Goal: Task Accomplishment & Management: Use online tool/utility

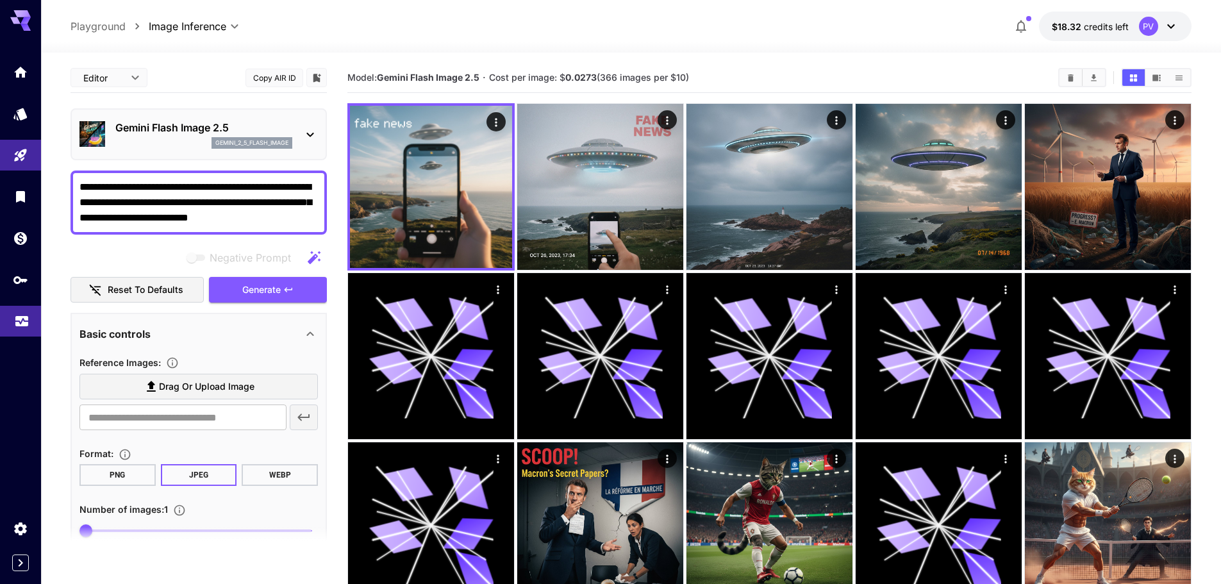
click at [0, 315] on link at bounding box center [20, 321] width 41 height 31
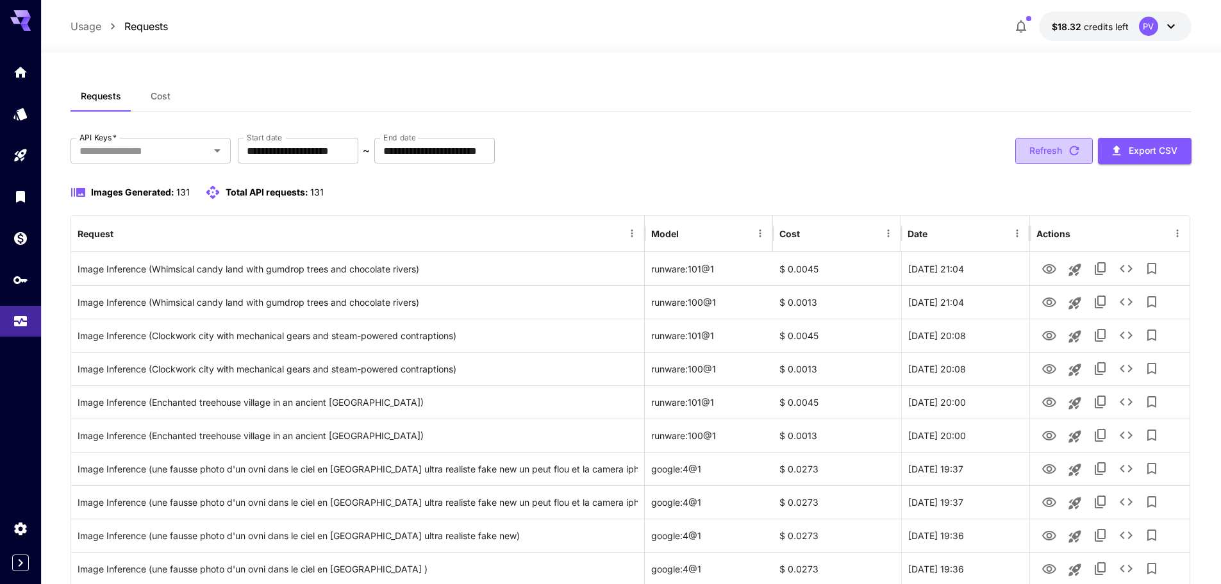
click at [1028, 151] on button "Refresh" at bounding box center [1055, 151] width 78 height 26
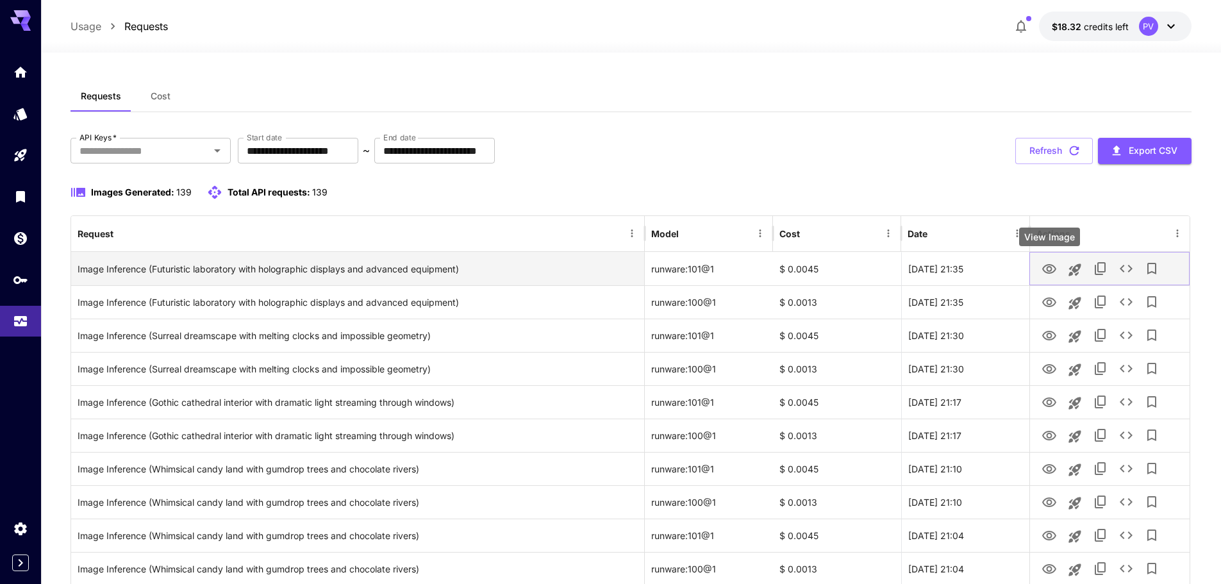
click at [1050, 268] on icon "View Image" at bounding box center [1049, 269] width 15 height 15
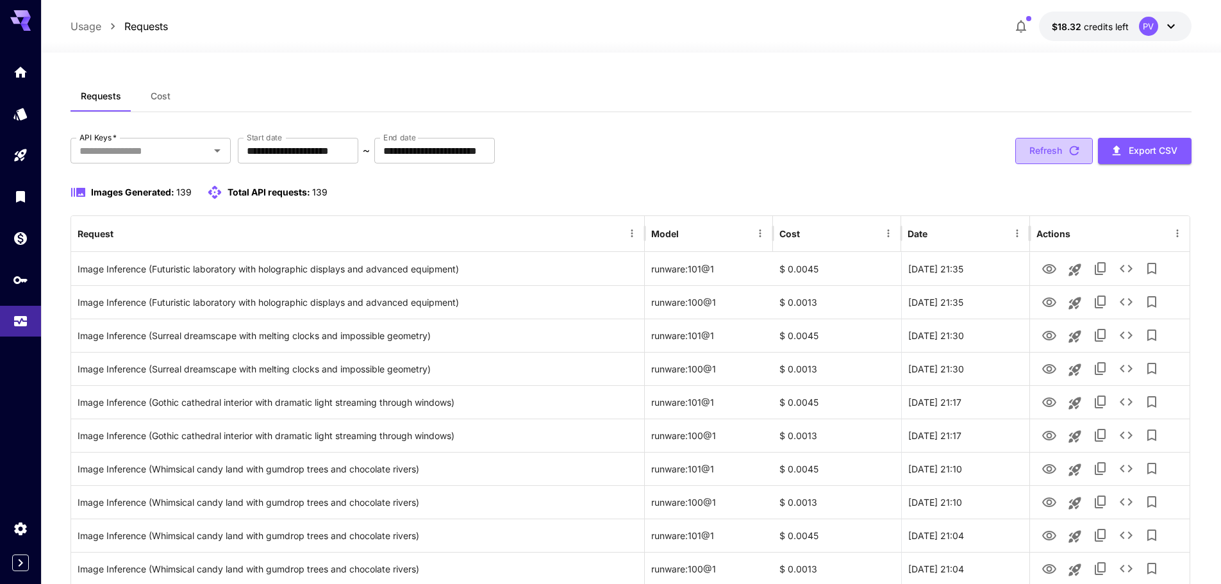
click at [1038, 151] on button "Refresh" at bounding box center [1055, 151] width 78 height 26
click at [19, 205] on link at bounding box center [20, 196] width 41 height 31
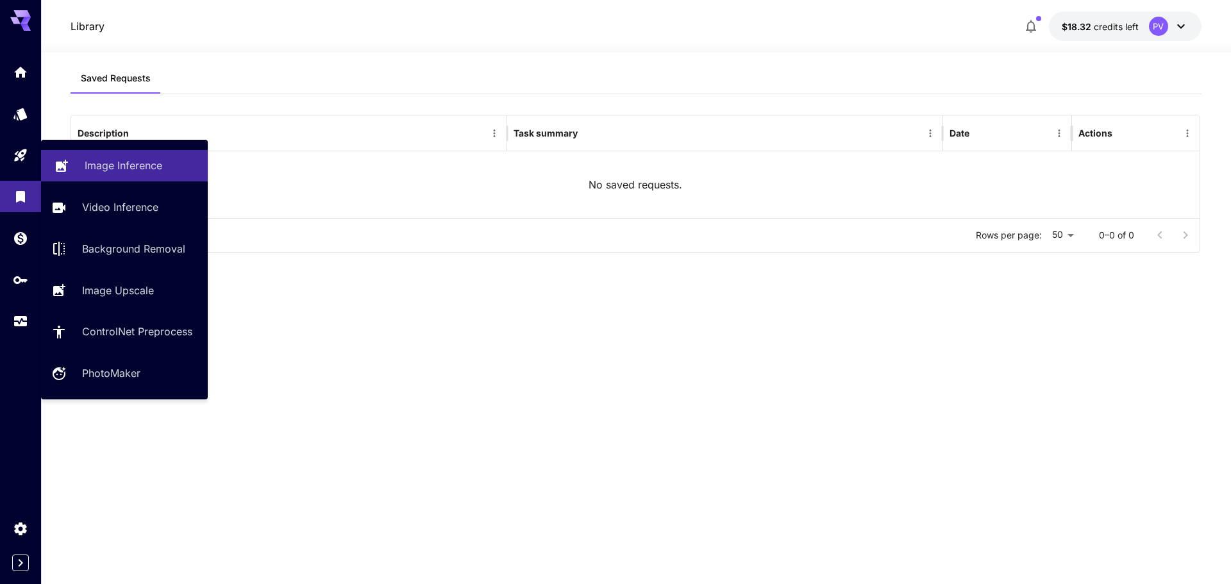
click at [75, 165] on link "Image Inference" at bounding box center [124, 165] width 167 height 31
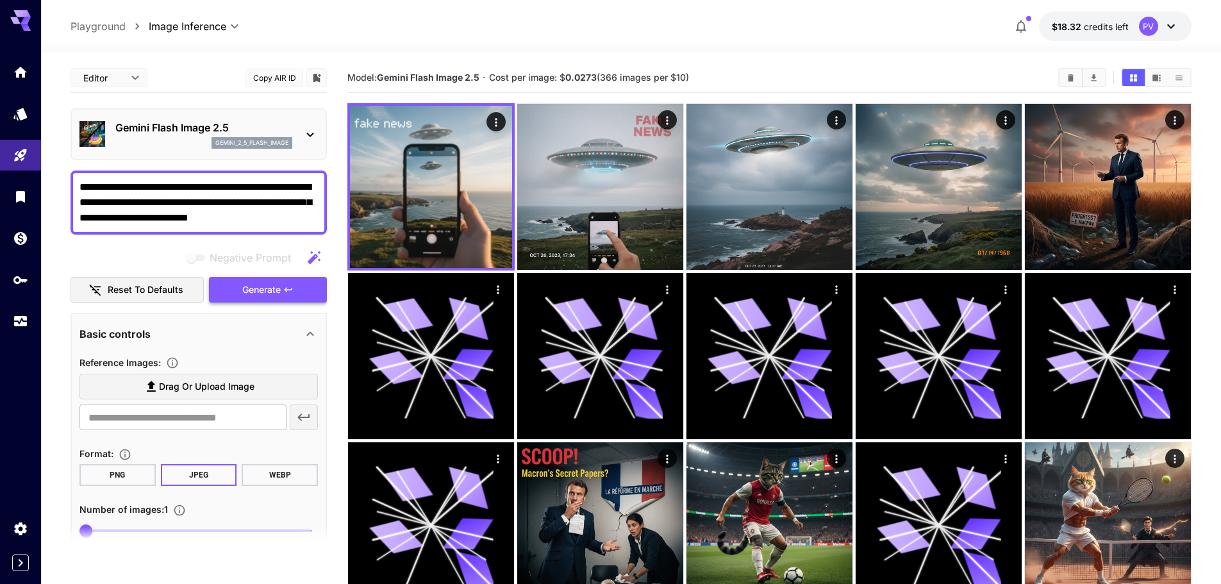
click at [262, 280] on button "Generate" at bounding box center [268, 290] width 118 height 26
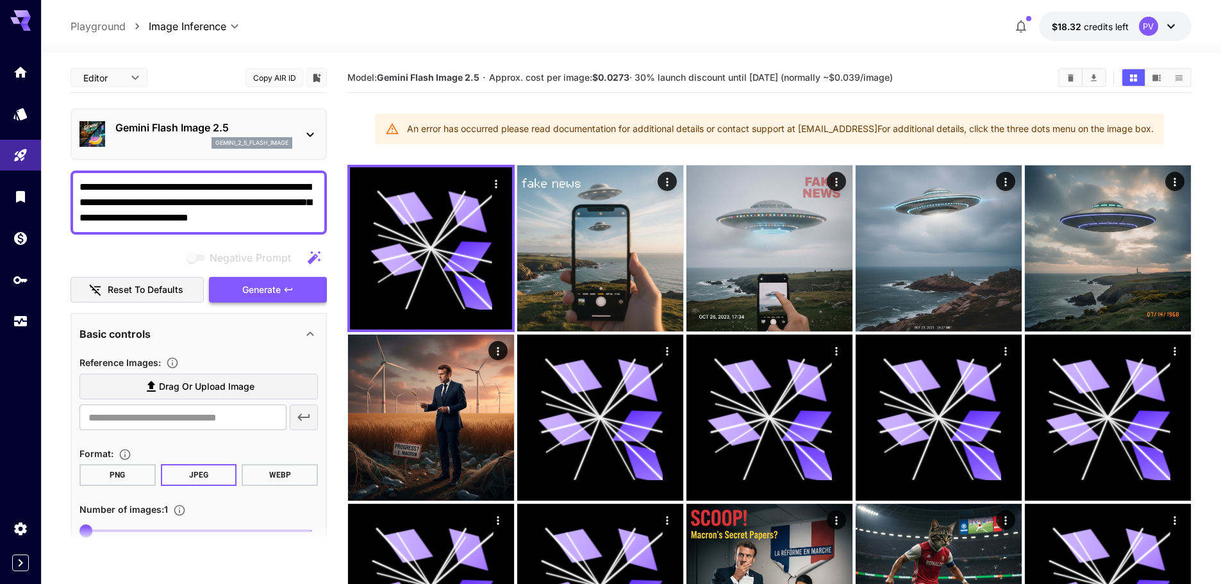
click at [288, 281] on button "Generate" at bounding box center [268, 290] width 118 height 26
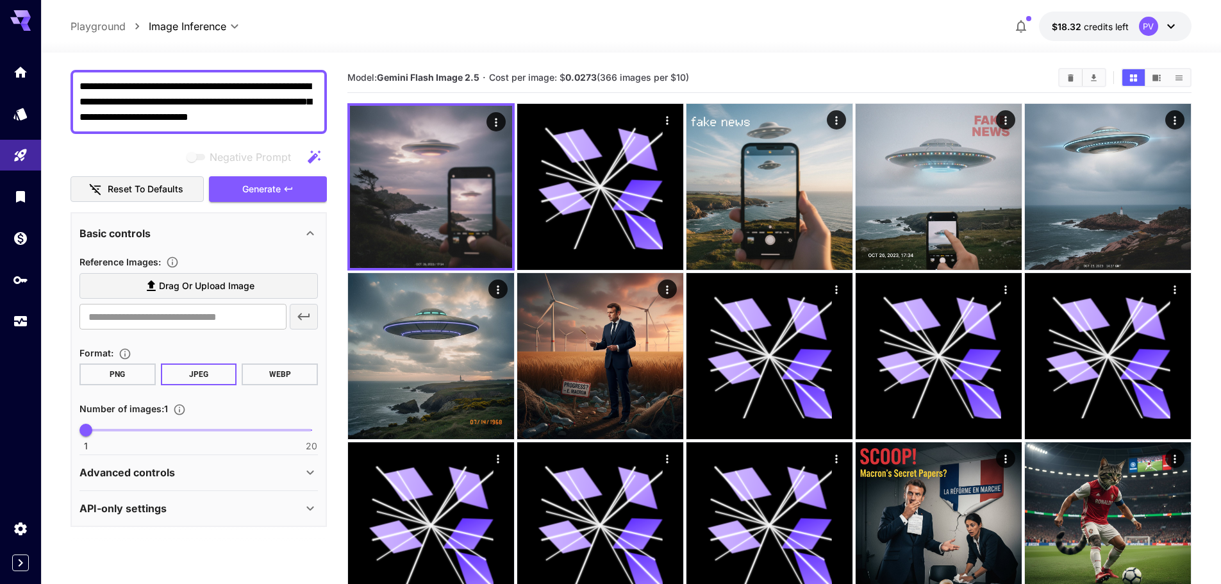
click at [236, 477] on div "Advanced controls" at bounding box center [191, 472] width 223 height 15
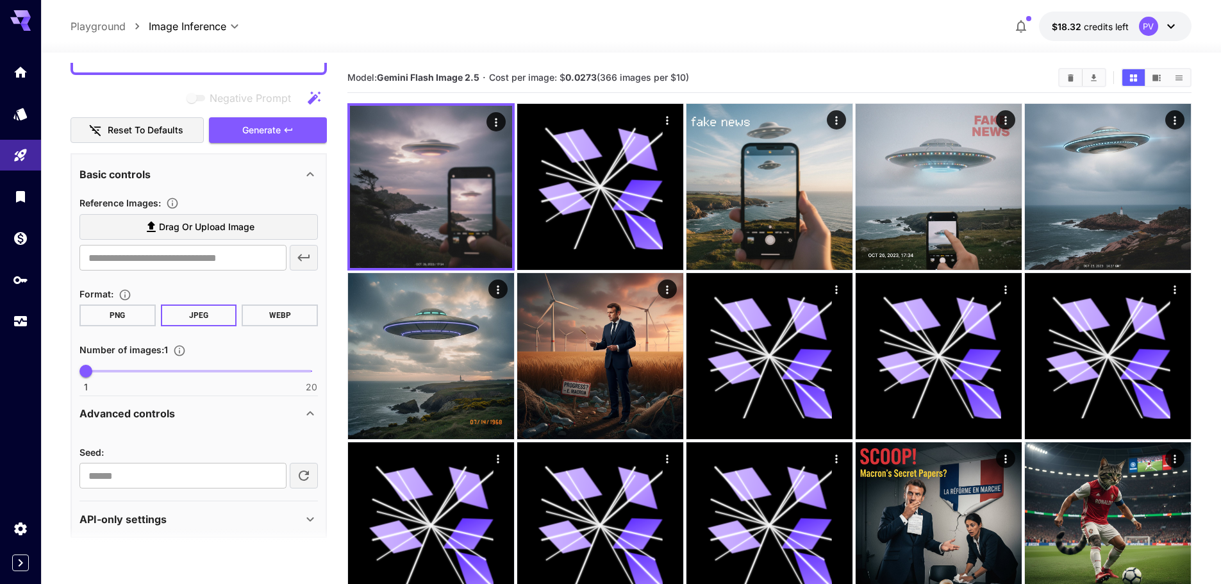
scroll to position [171, 0]
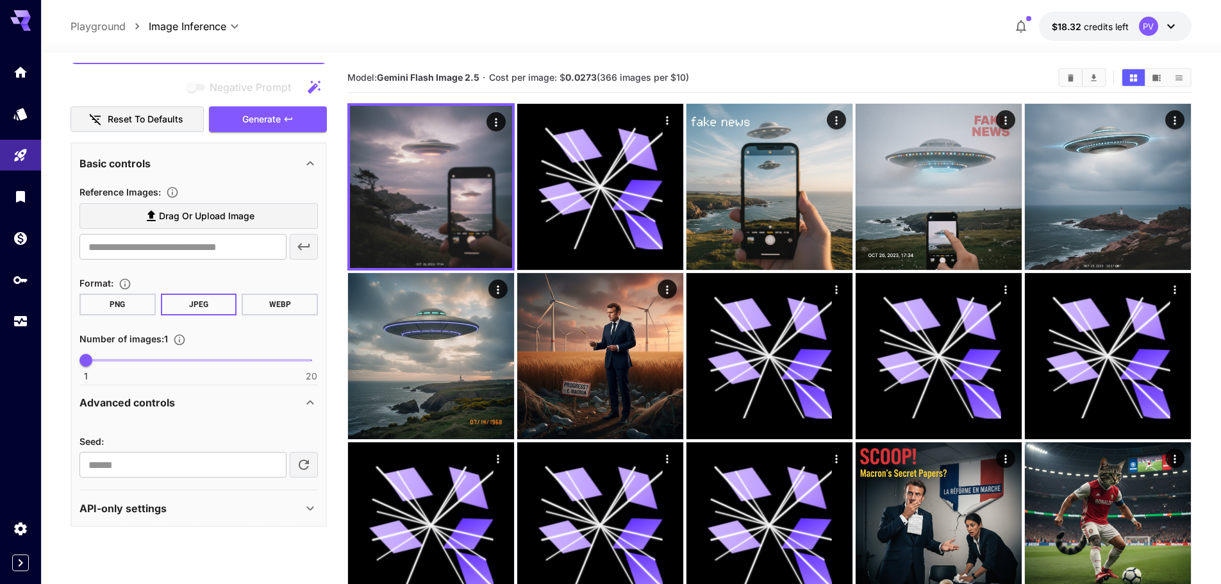
click at [158, 514] on p "API-only settings" at bounding box center [123, 508] width 87 height 15
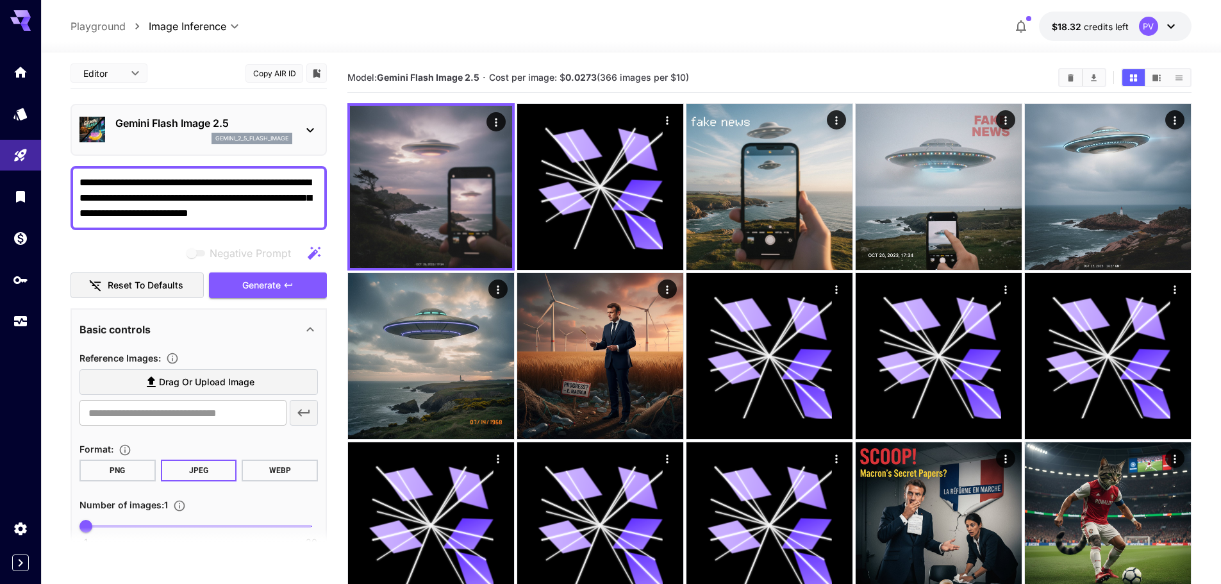
scroll to position [0, 0]
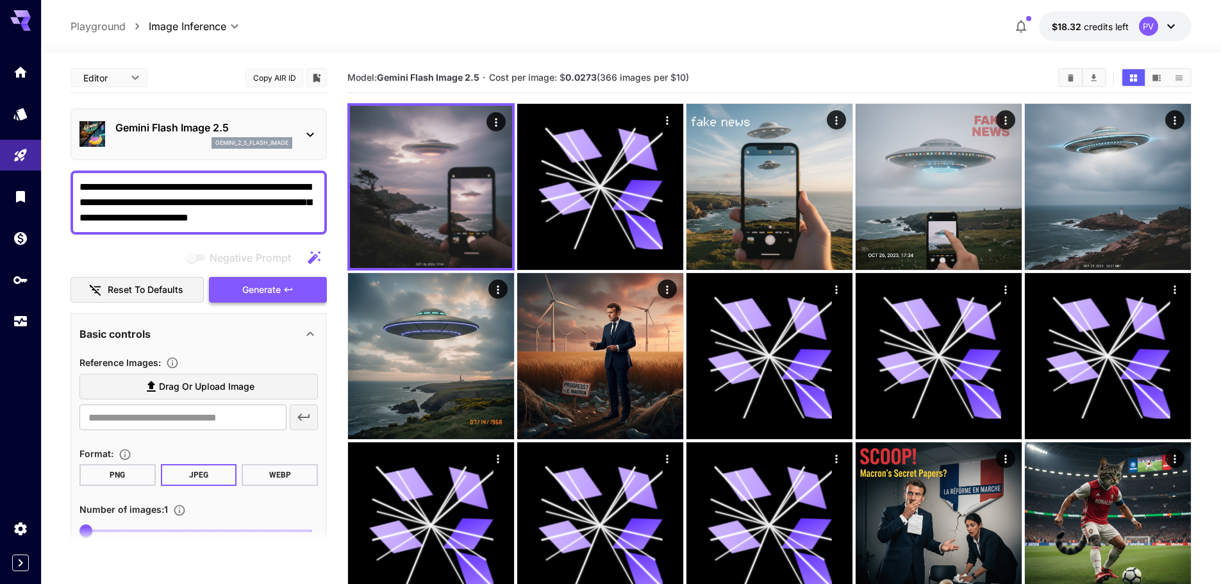
click at [280, 287] on span "Generate" at bounding box center [261, 290] width 38 height 16
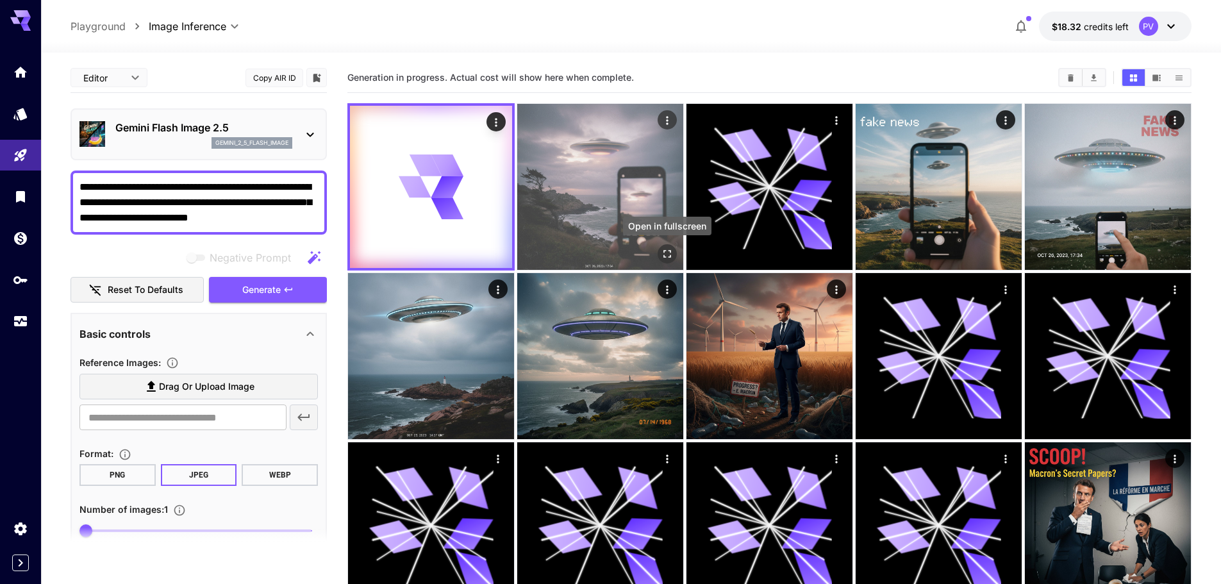
click at [669, 253] on icon "Open in fullscreen" at bounding box center [667, 253] width 13 height 13
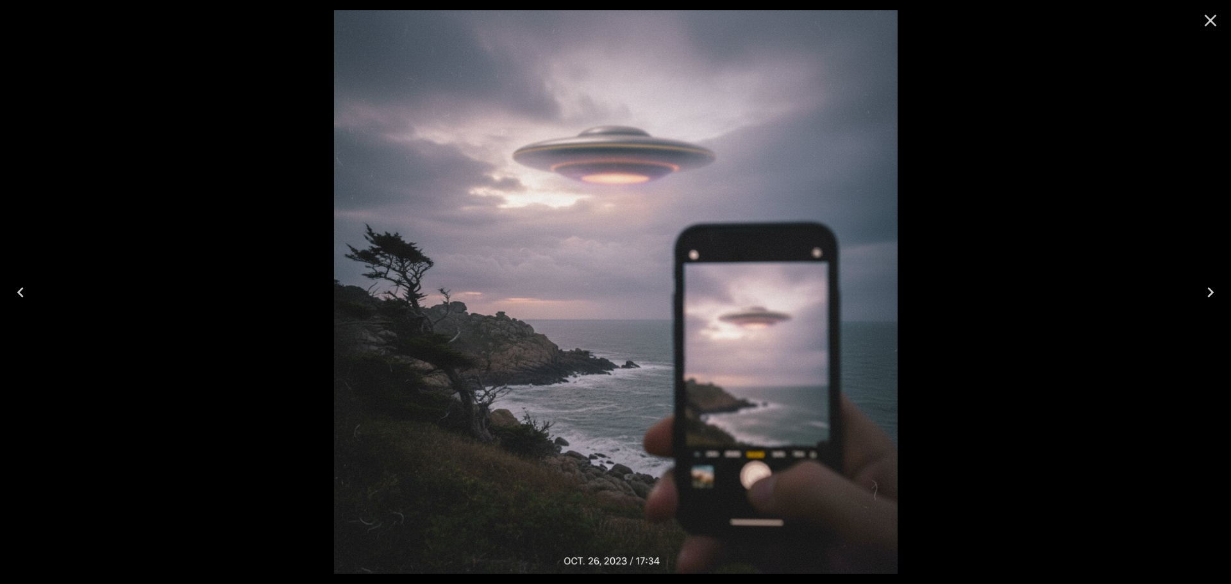
click at [1211, 22] on icon "Close" at bounding box center [1210, 20] width 21 height 21
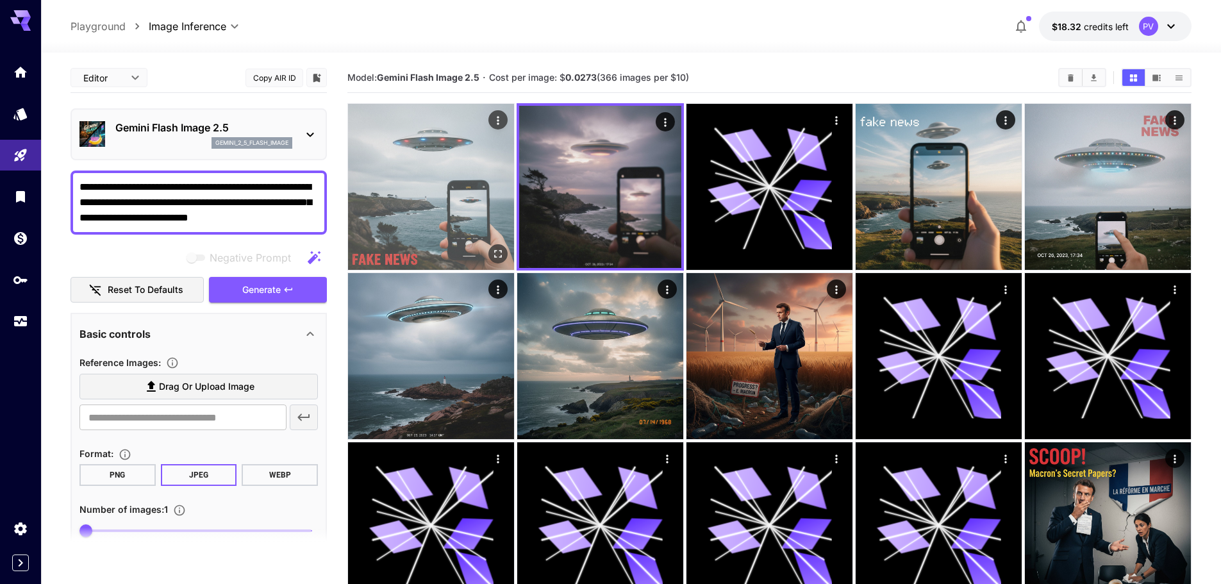
click at [475, 174] on img at bounding box center [431, 187] width 166 height 166
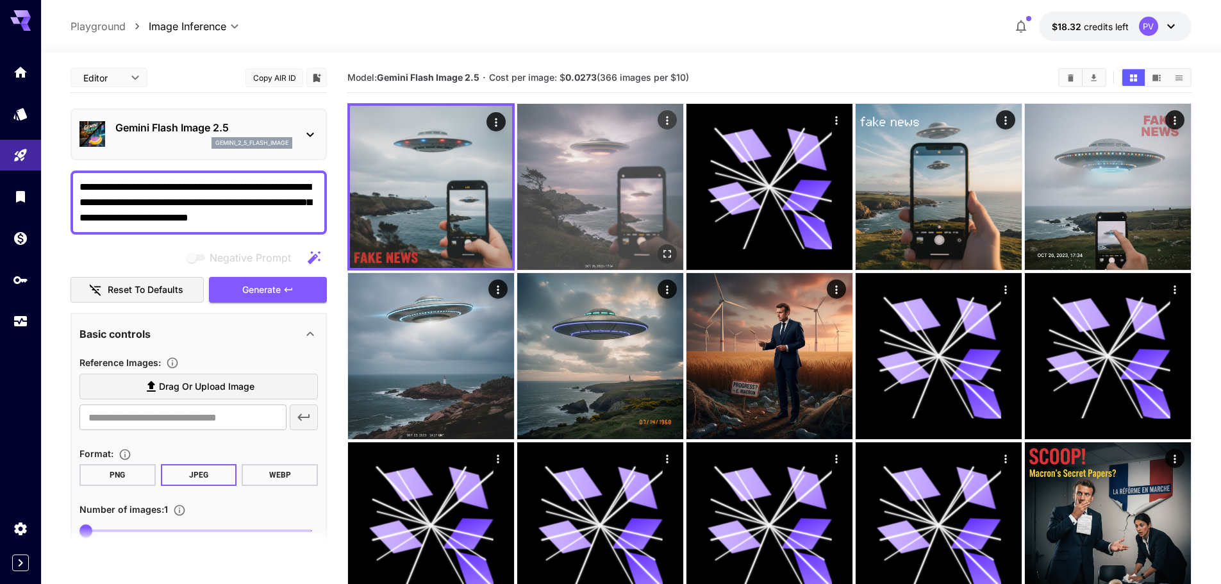
click at [567, 147] on img at bounding box center [600, 187] width 166 height 166
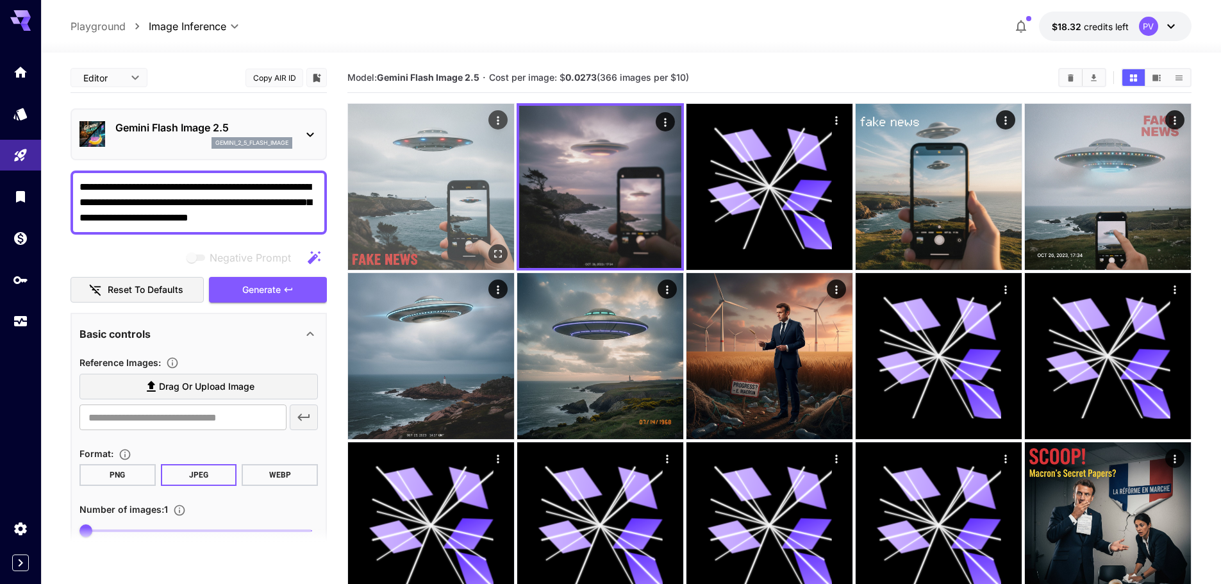
click at [479, 155] on img at bounding box center [431, 187] width 166 height 166
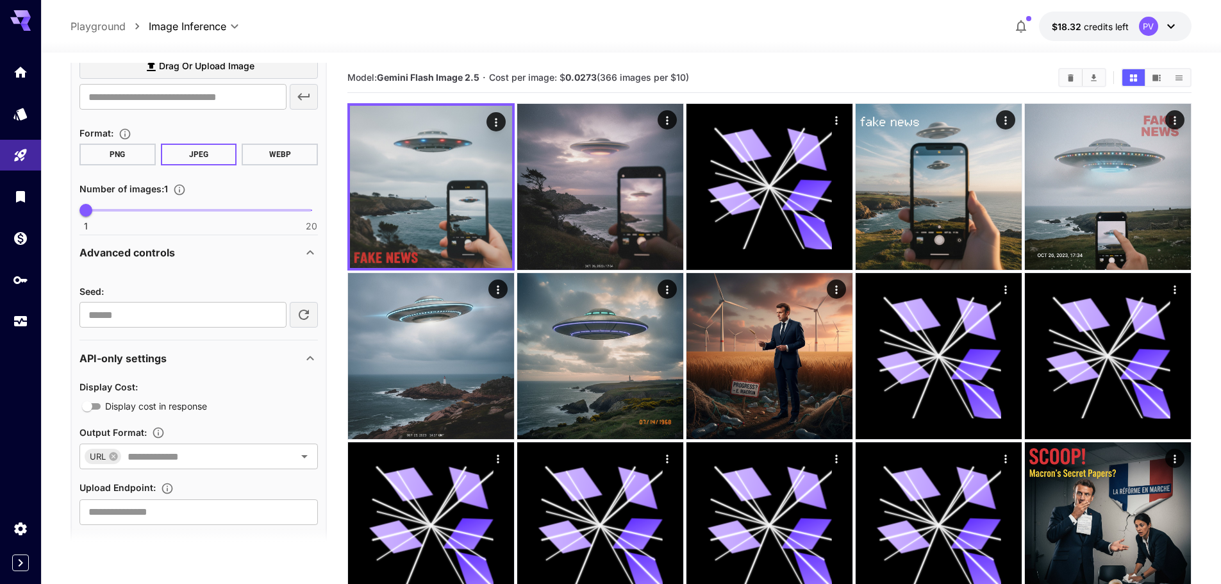
scroll to position [342, 0]
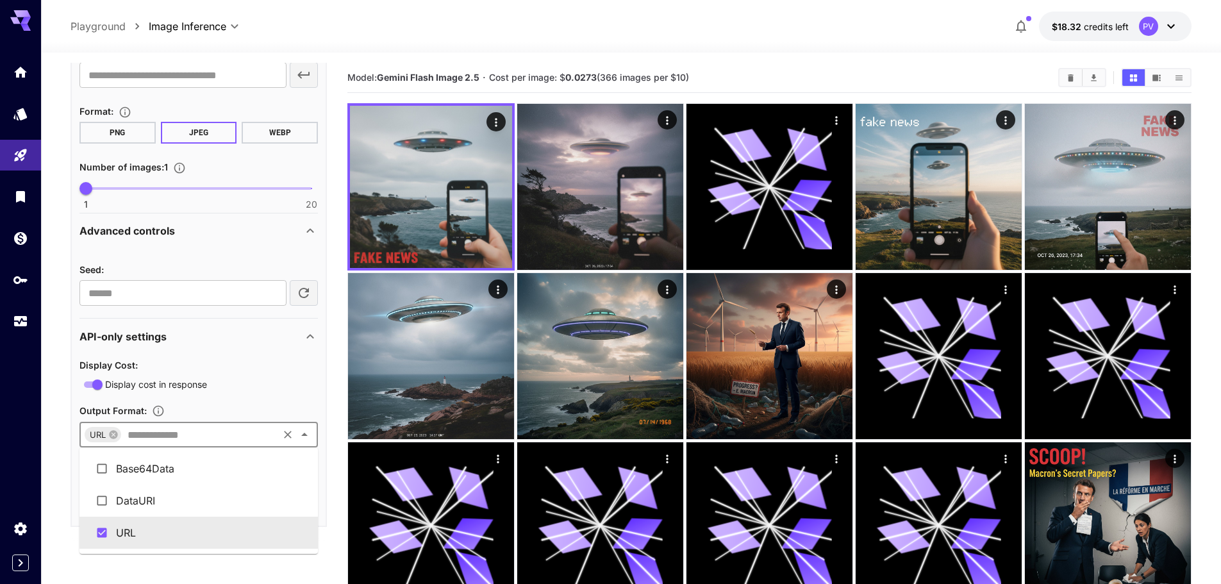
click at [159, 437] on input "text" at bounding box center [199, 435] width 154 height 18
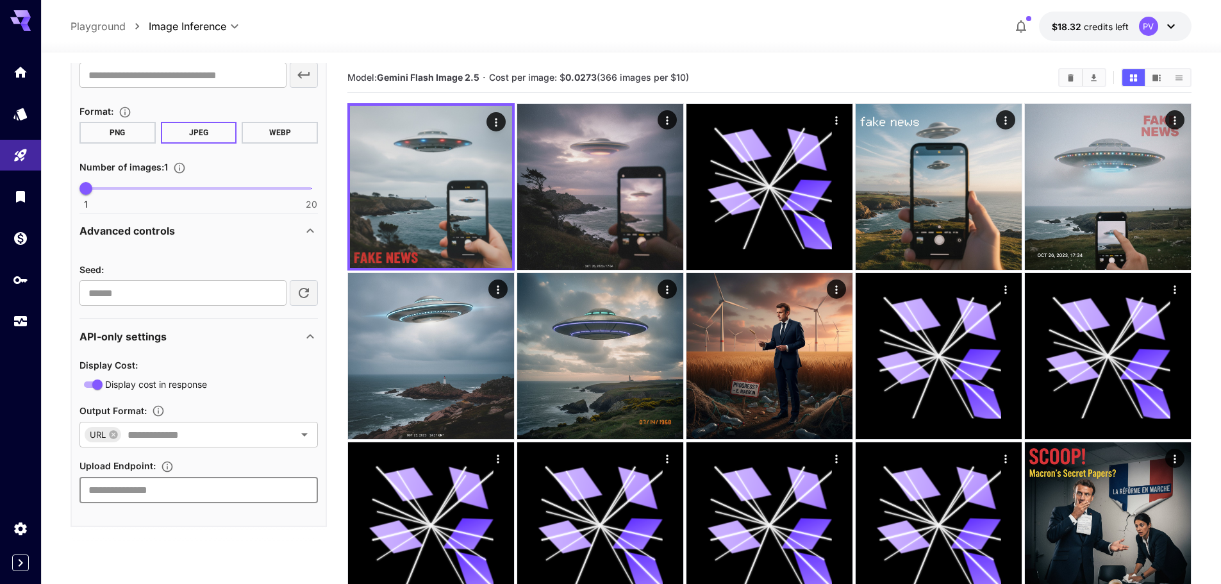
click at [152, 489] on input "text" at bounding box center [199, 491] width 239 height 26
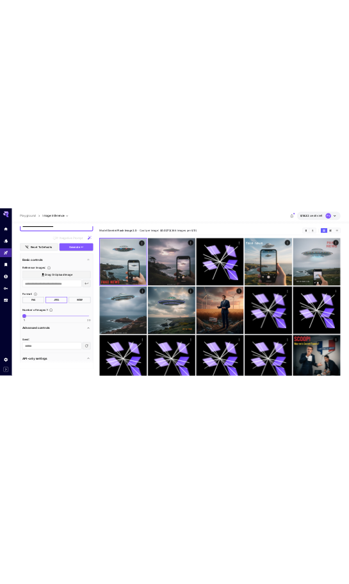
scroll to position [86, 0]
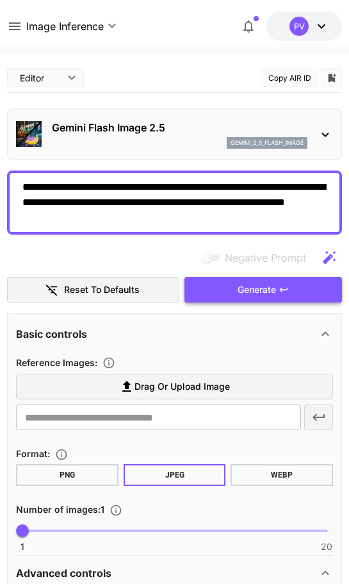
click at [218, 292] on button "Generate" at bounding box center [264, 290] width 158 height 26
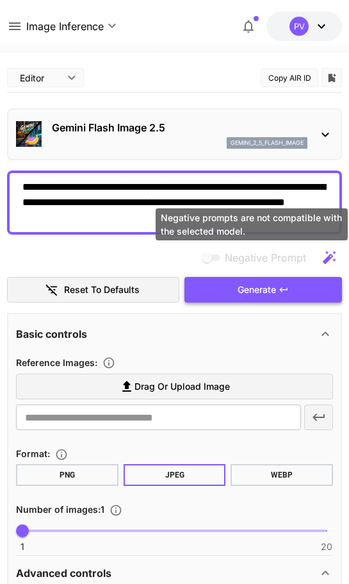
click at [264, 284] on span "Generate" at bounding box center [257, 290] width 38 height 16
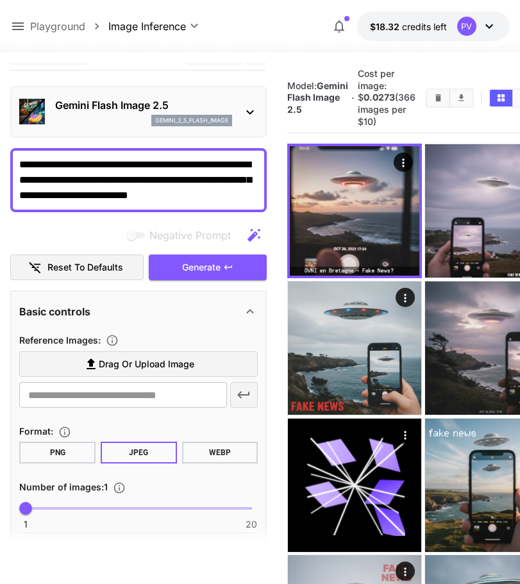
scroll to position [22, 0]
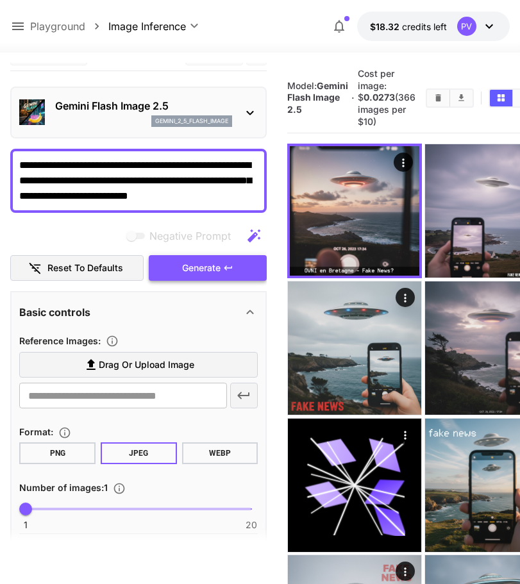
click at [185, 267] on span "Generate" at bounding box center [201, 268] width 38 height 16
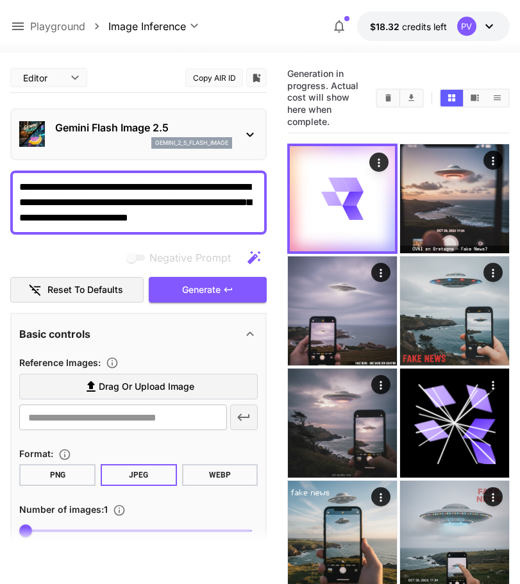
scroll to position [22, 0]
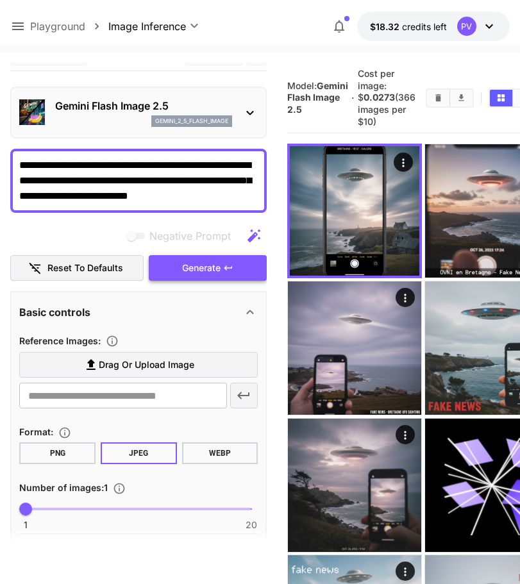
click at [224, 270] on icon "button" at bounding box center [228, 268] width 10 height 10
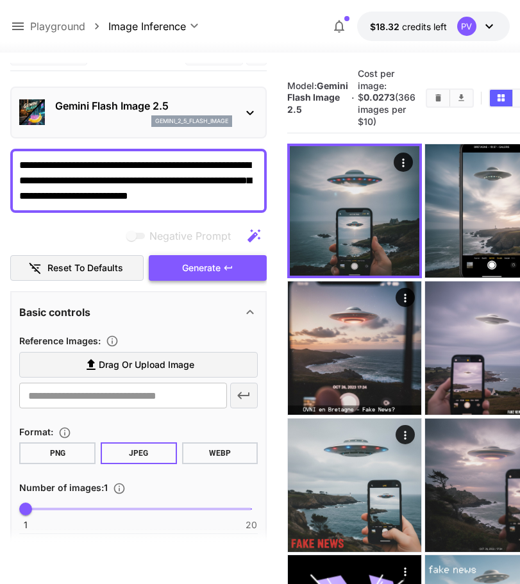
click at [201, 273] on span "Generate" at bounding box center [201, 268] width 38 height 16
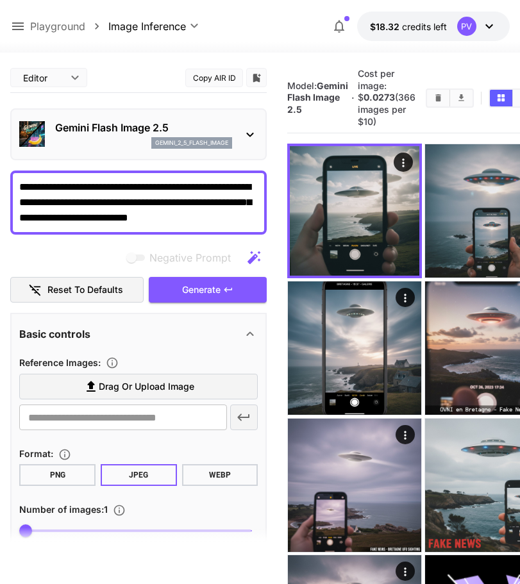
scroll to position [22, 0]
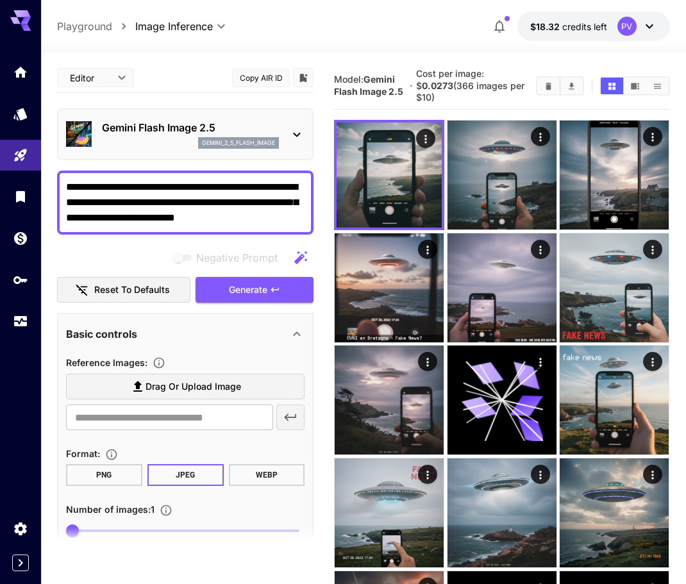
scroll to position [22, 0]
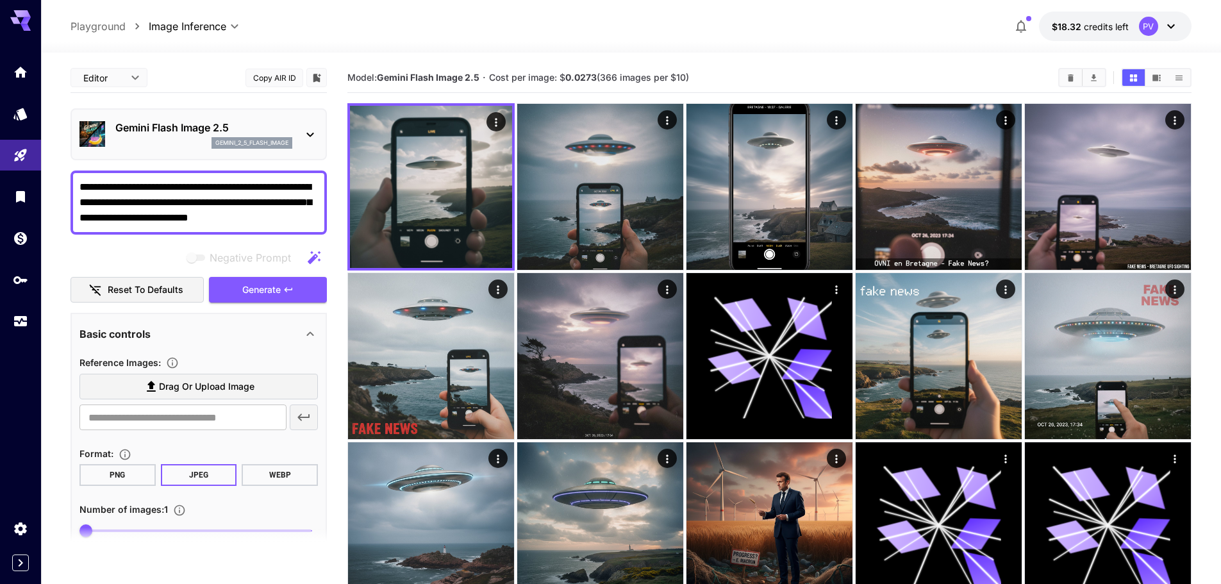
scroll to position [22, 0]
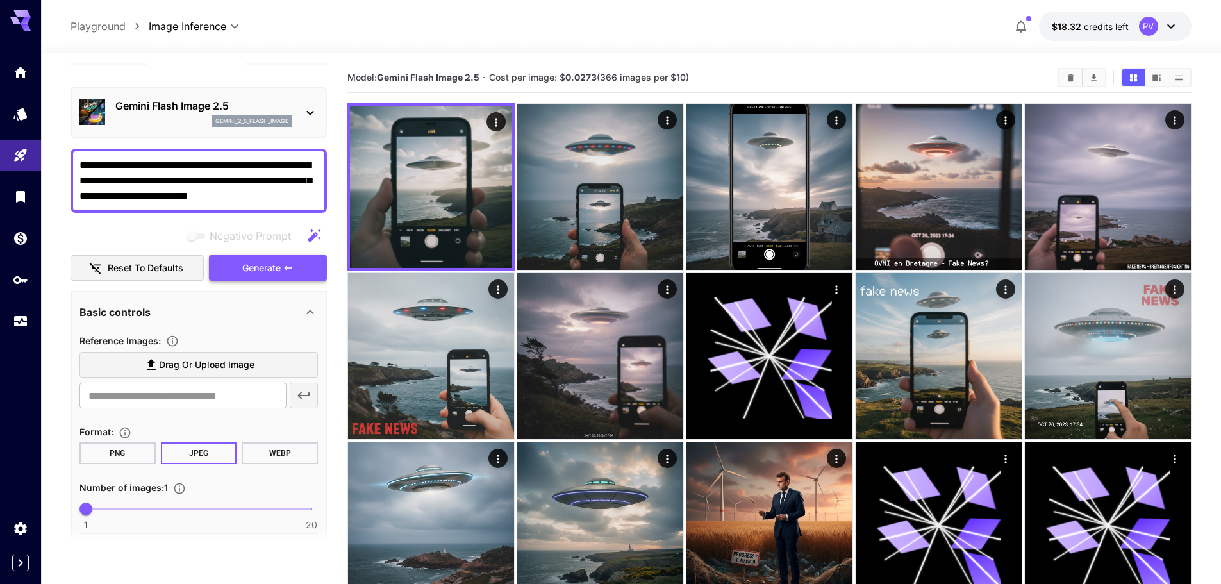
click at [255, 263] on span "Generate" at bounding box center [261, 268] width 38 height 16
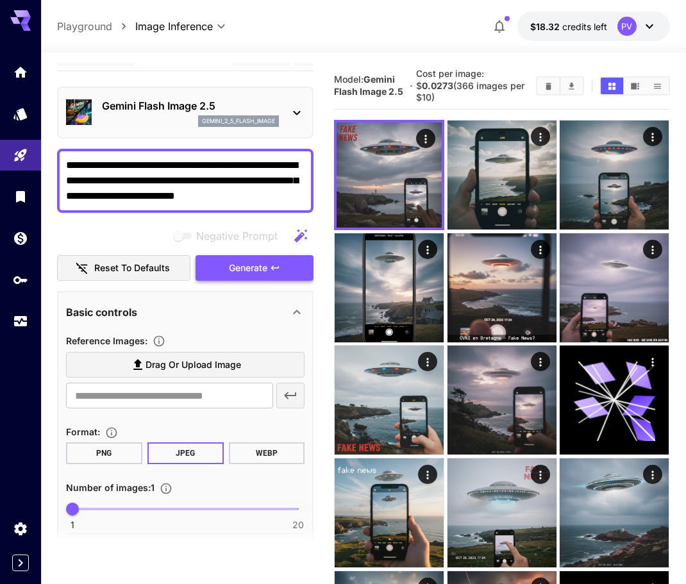
click at [256, 267] on span "Generate" at bounding box center [248, 268] width 38 height 16
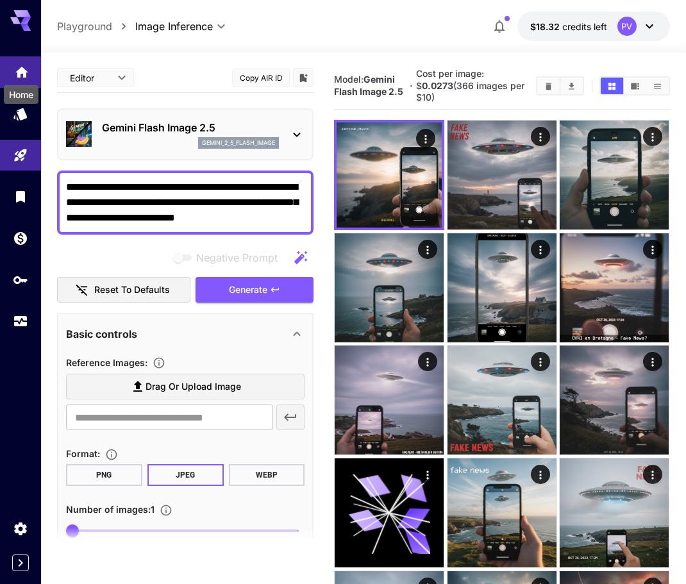
click at [19, 74] on icon "Home" at bounding box center [21, 68] width 13 height 11
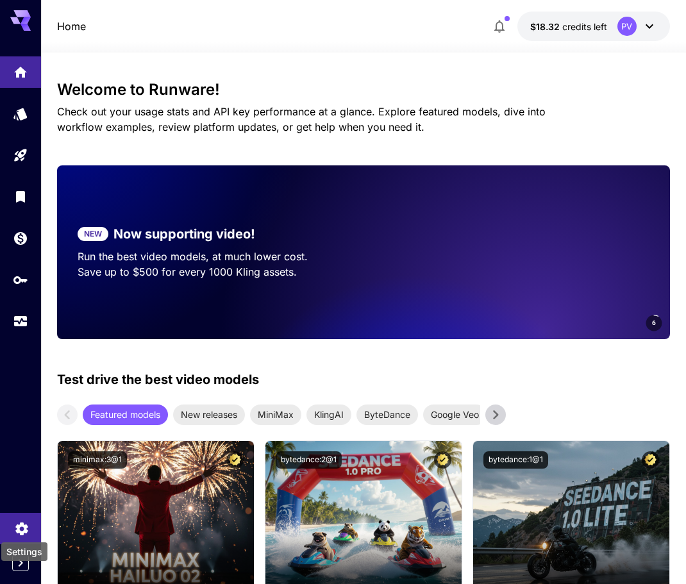
click at [21, 528] on icon "Settings" at bounding box center [21, 525] width 15 height 15
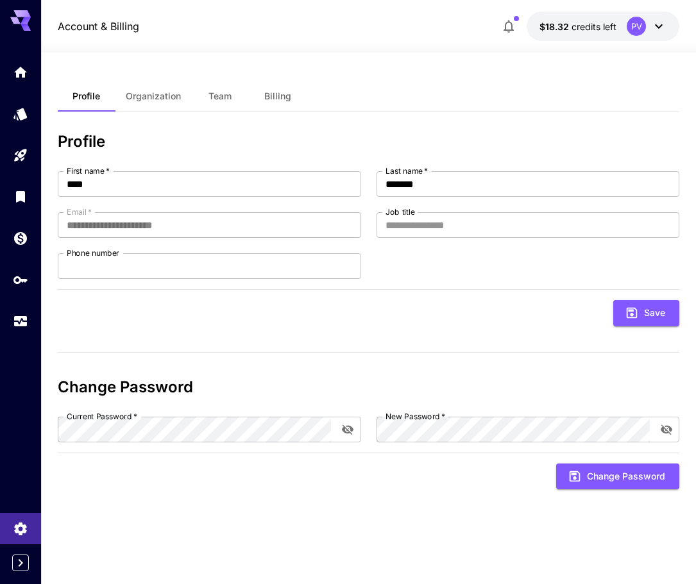
click at [161, 109] on button "Organization" at bounding box center [153, 96] width 76 height 31
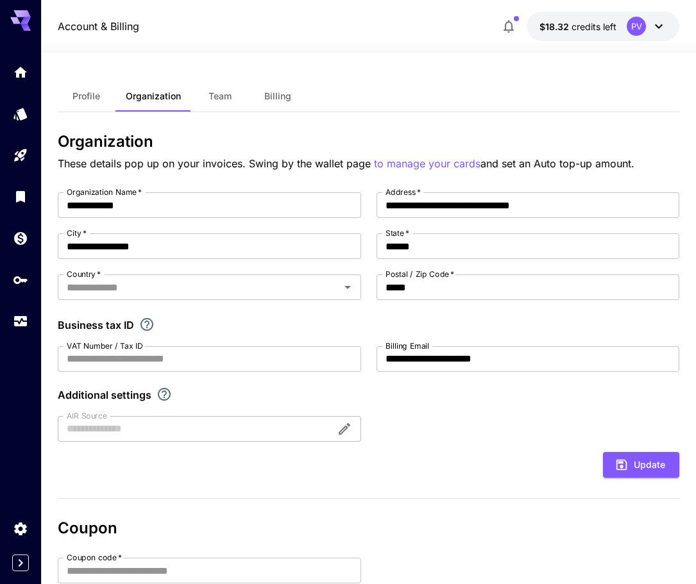
type input "******"
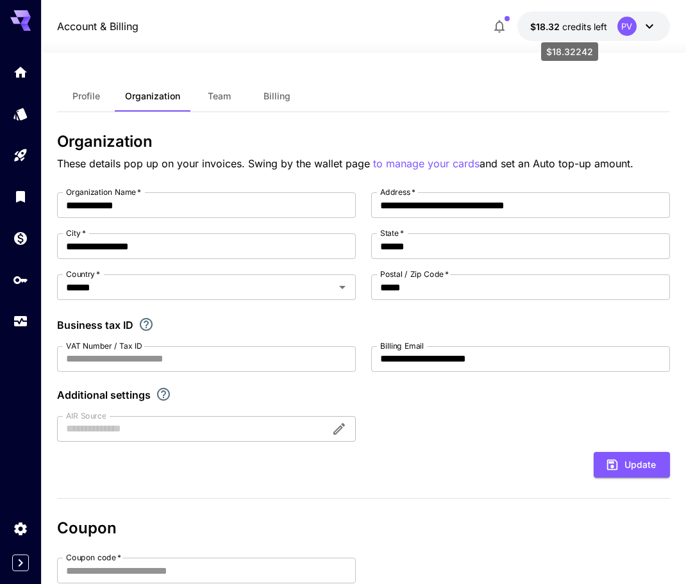
click at [569, 27] on span "credits left" at bounding box center [584, 26] width 45 height 11
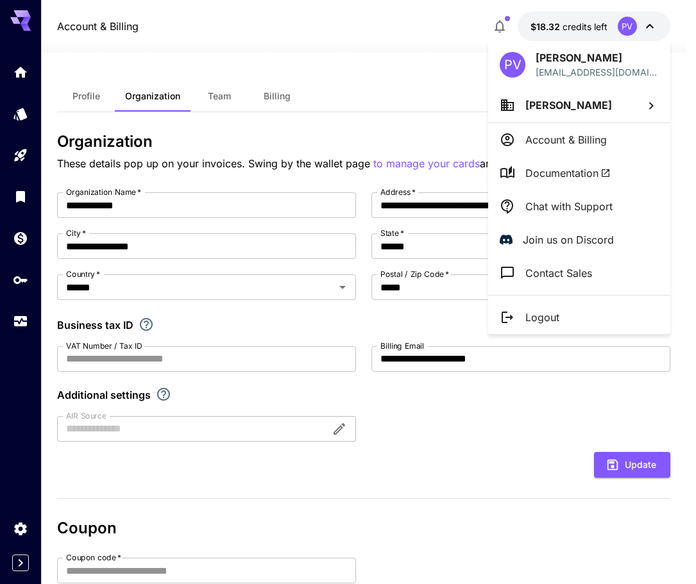
click at [549, 208] on p "Chat with Support" at bounding box center [568, 206] width 87 height 15
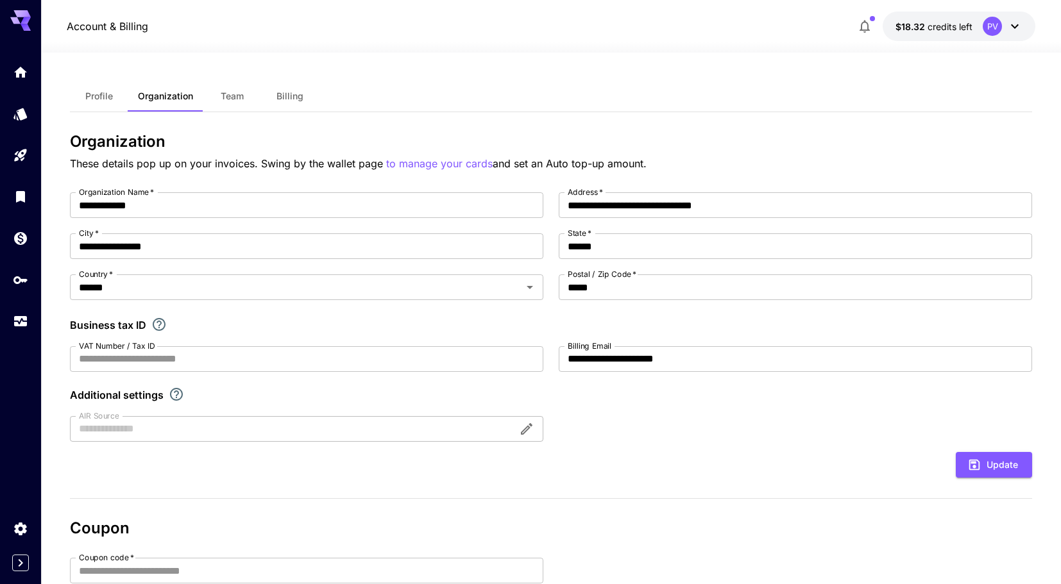
click at [685, 31] on span "credits left" at bounding box center [949, 26] width 45 height 11
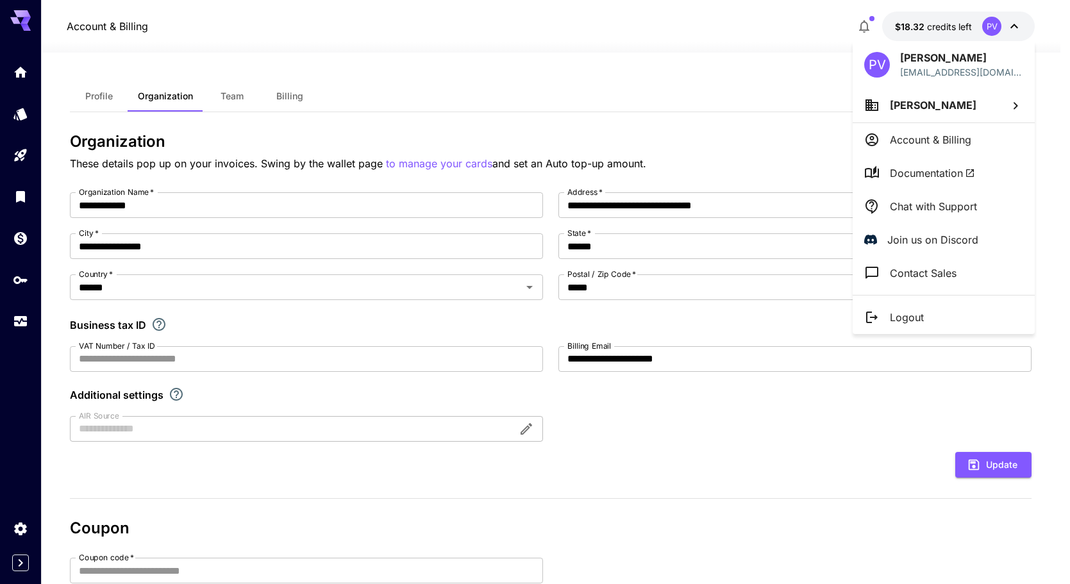
click at [685, 208] on p "Chat with Support" at bounding box center [933, 206] width 87 height 15
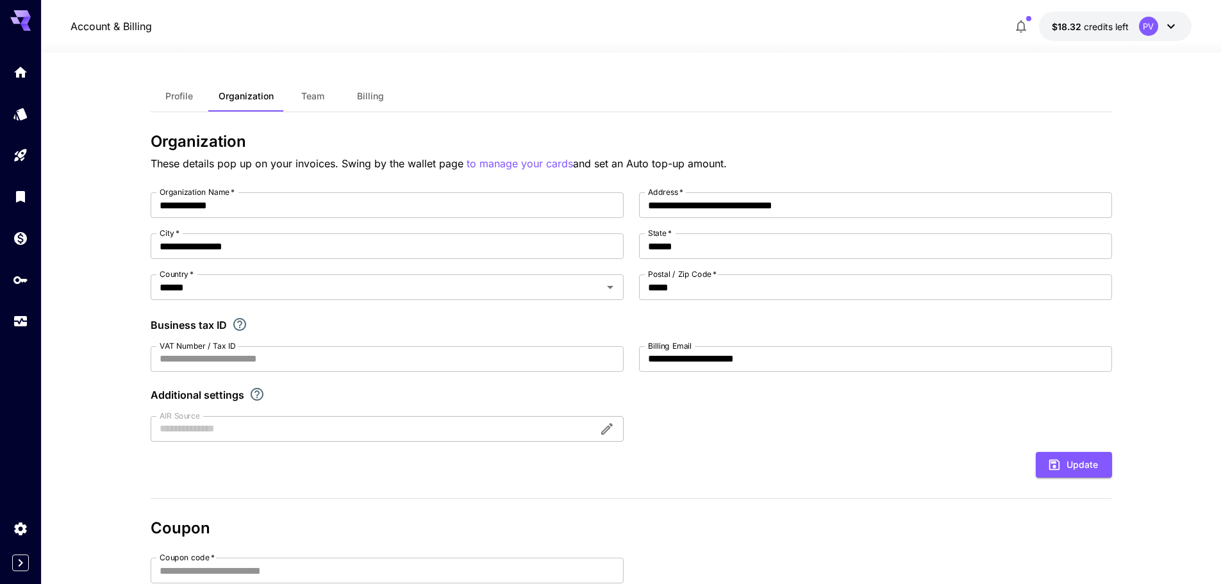
click at [1136, 31] on button "$18.32 credits left PV" at bounding box center [1115, 26] width 153 height 29
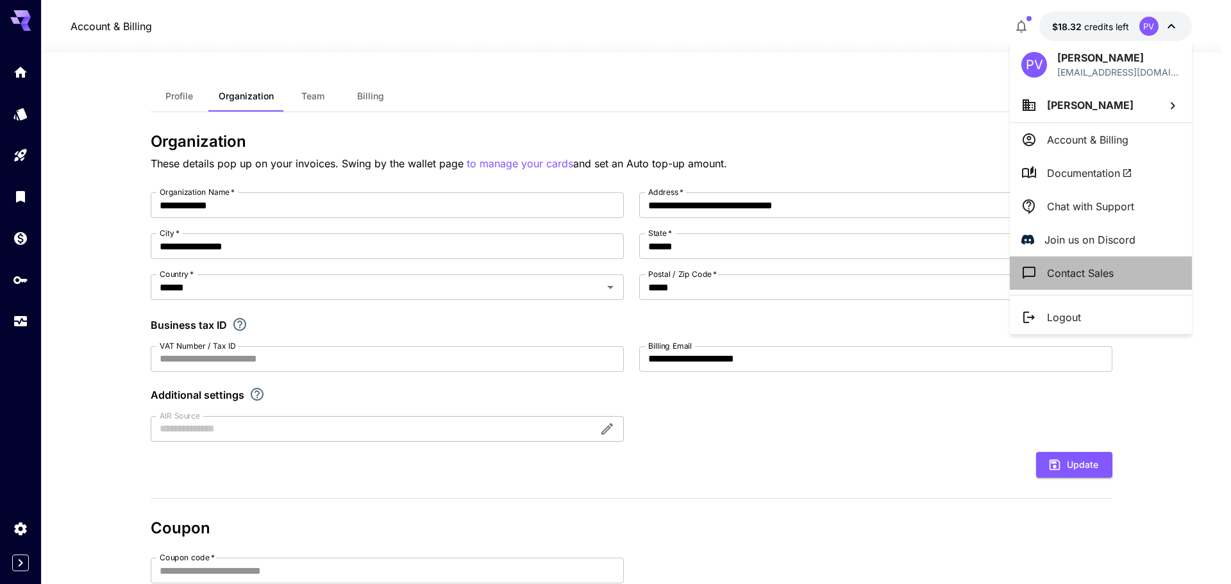
click at [1071, 273] on p "Contact Sales" at bounding box center [1080, 272] width 67 height 15
click at [1027, 203] on icon at bounding box center [1029, 206] width 12 height 15
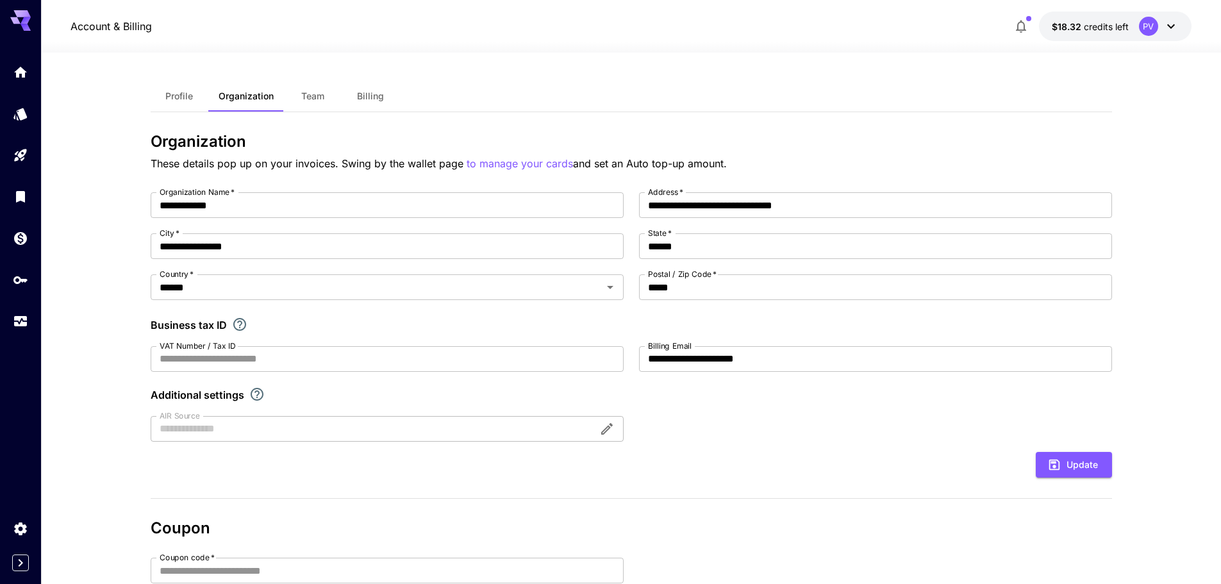
click at [1132, 44] on div at bounding box center [631, 44] width 1180 height 15
click at [1110, 24] on span "credits left" at bounding box center [1106, 26] width 45 height 11
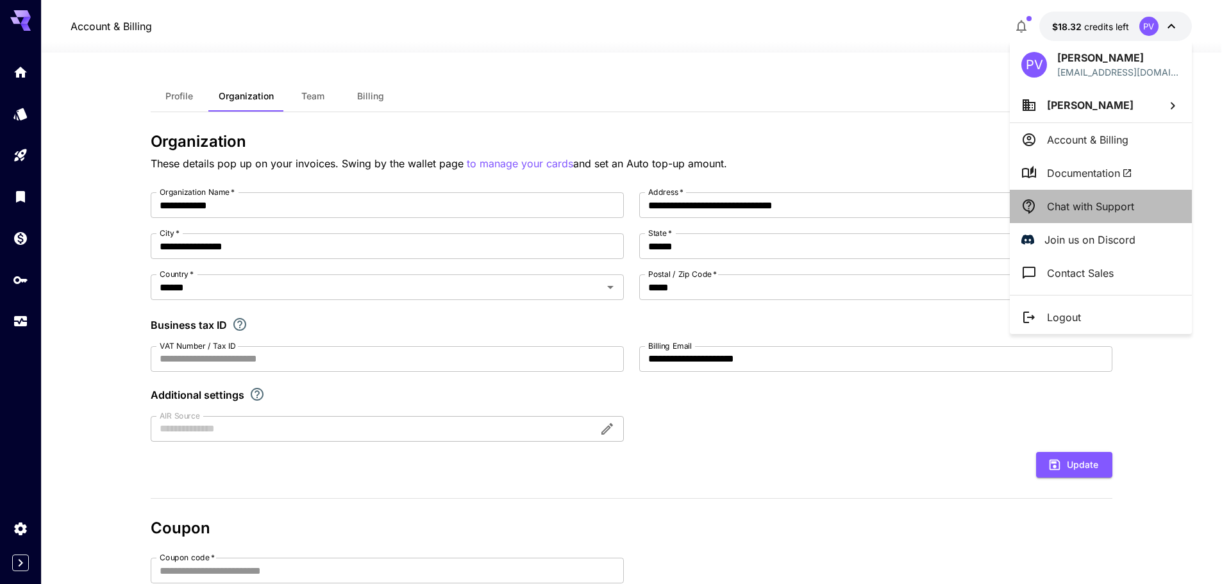
click at [1073, 211] on p "Chat with Support" at bounding box center [1090, 206] width 87 height 15
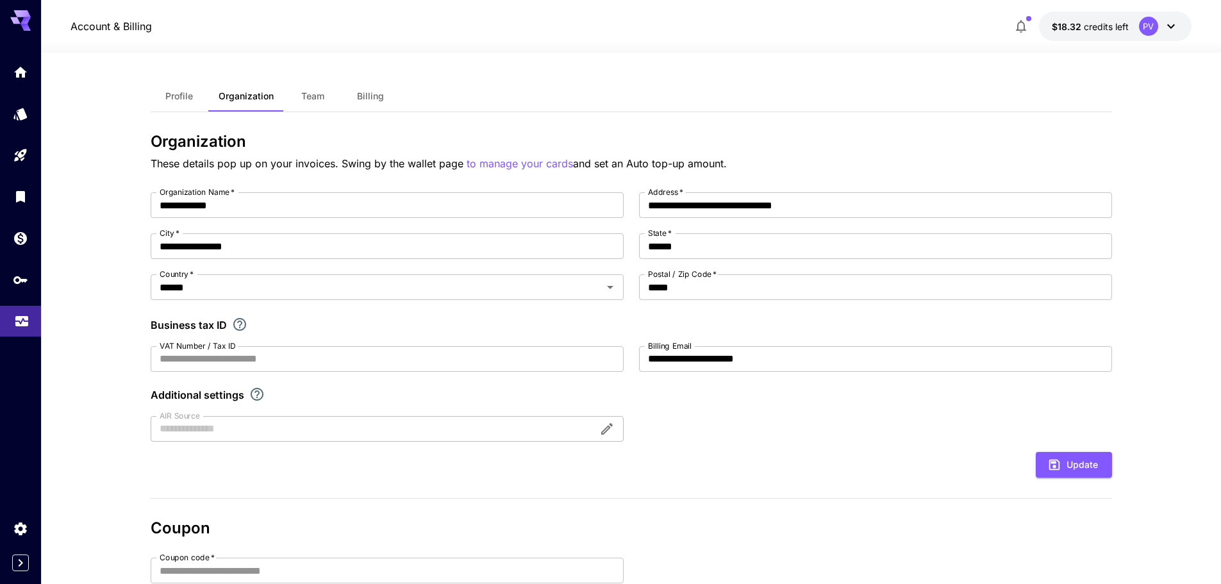
click at [22, 330] on link at bounding box center [20, 321] width 41 height 31
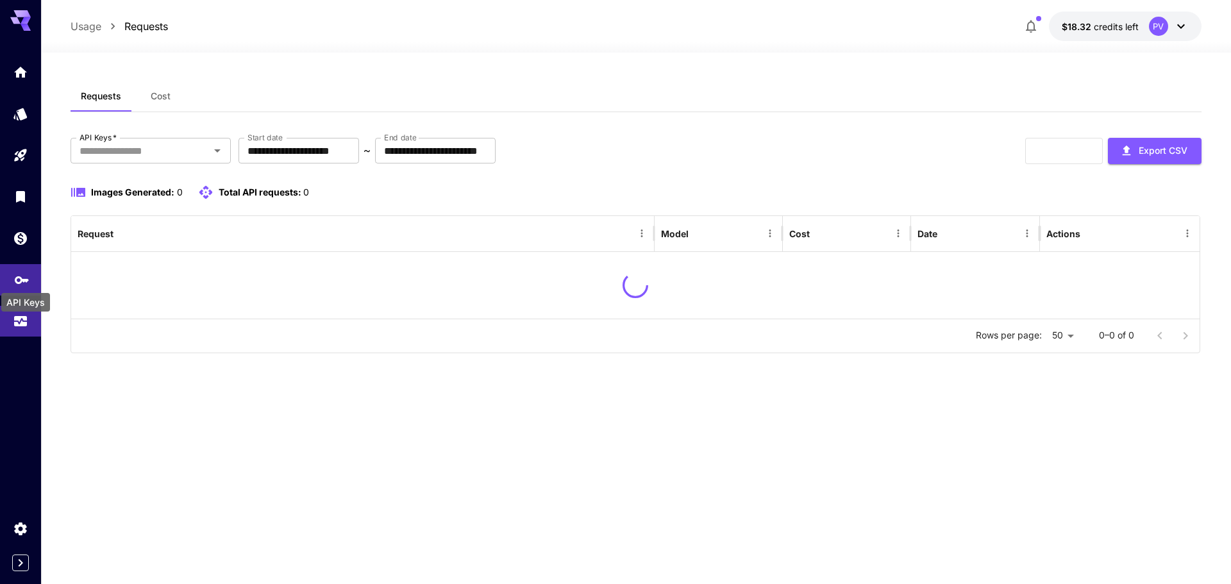
click at [19, 281] on icon "API Keys" at bounding box center [21, 276] width 15 height 15
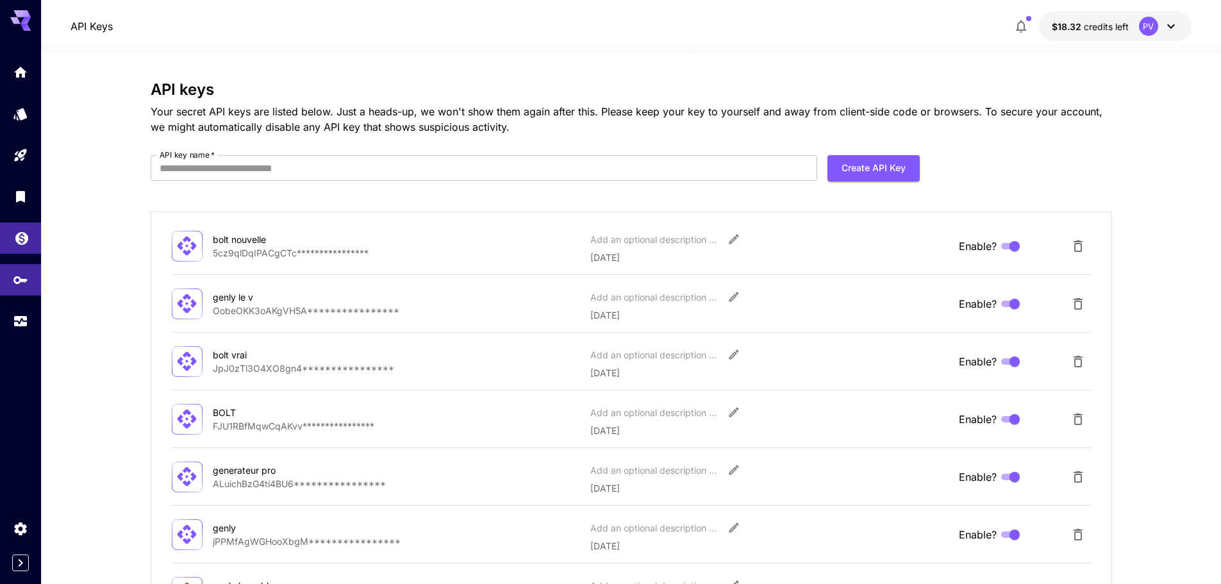
click at [22, 251] on link at bounding box center [20, 237] width 41 height 31
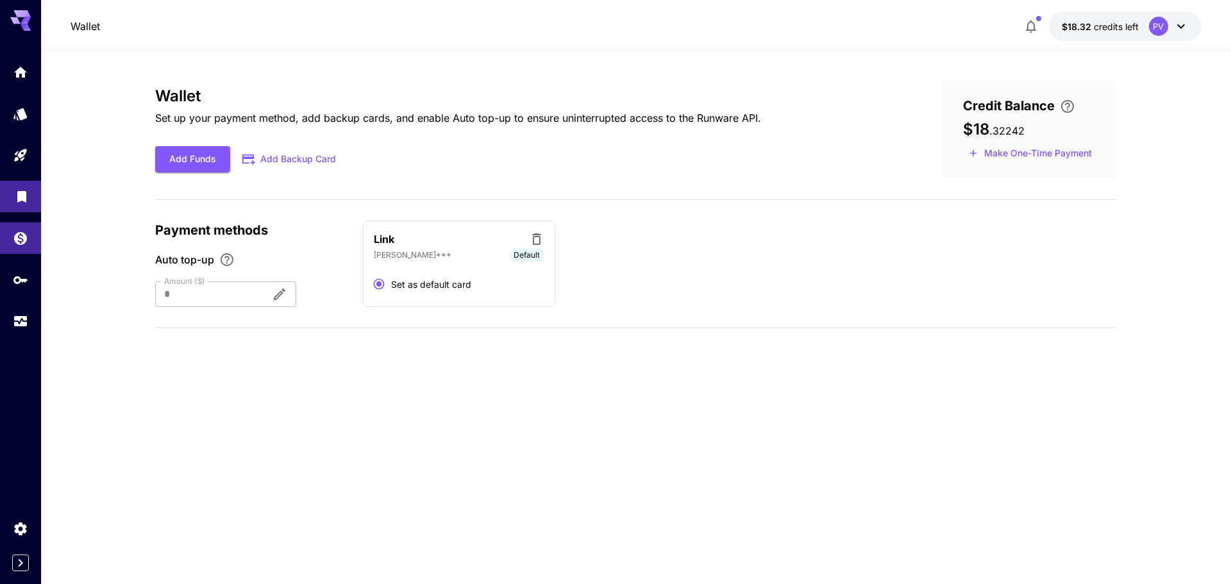
click at [21, 192] on icon "Library" at bounding box center [21, 193] width 9 height 12
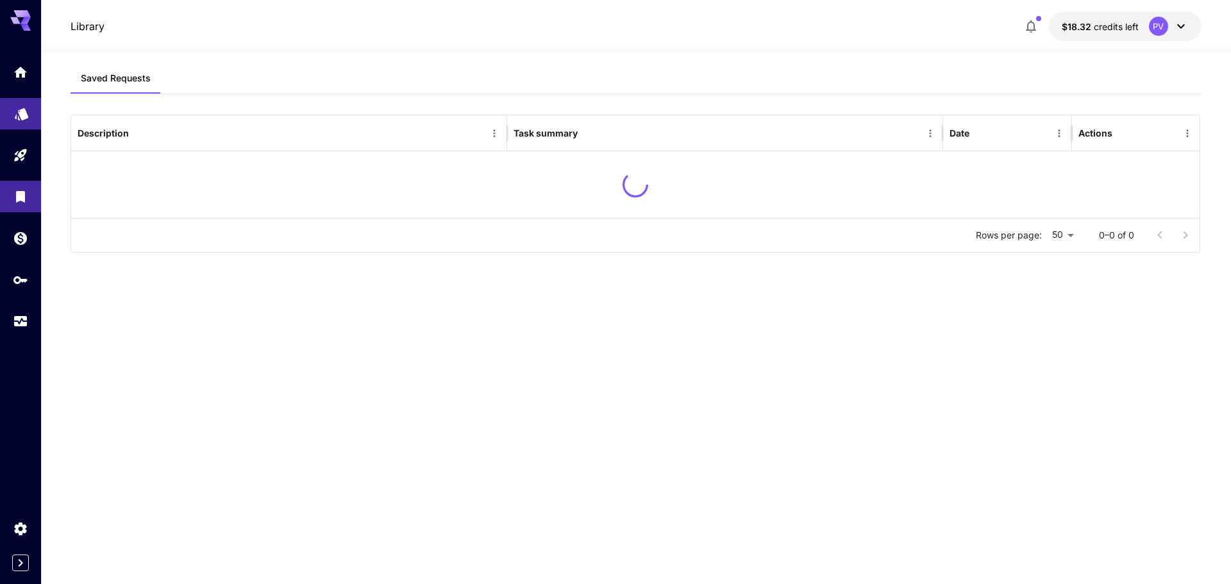
click at [16, 126] on link at bounding box center [20, 113] width 41 height 31
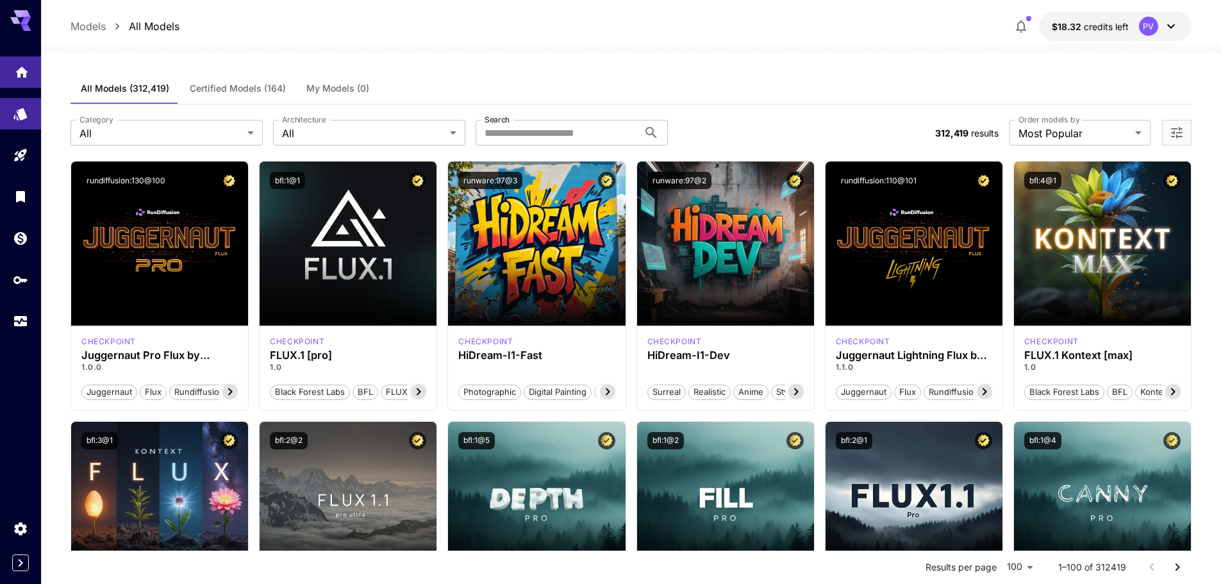
click at [12, 81] on link at bounding box center [20, 71] width 41 height 31
